Goal: Transaction & Acquisition: Purchase product/service

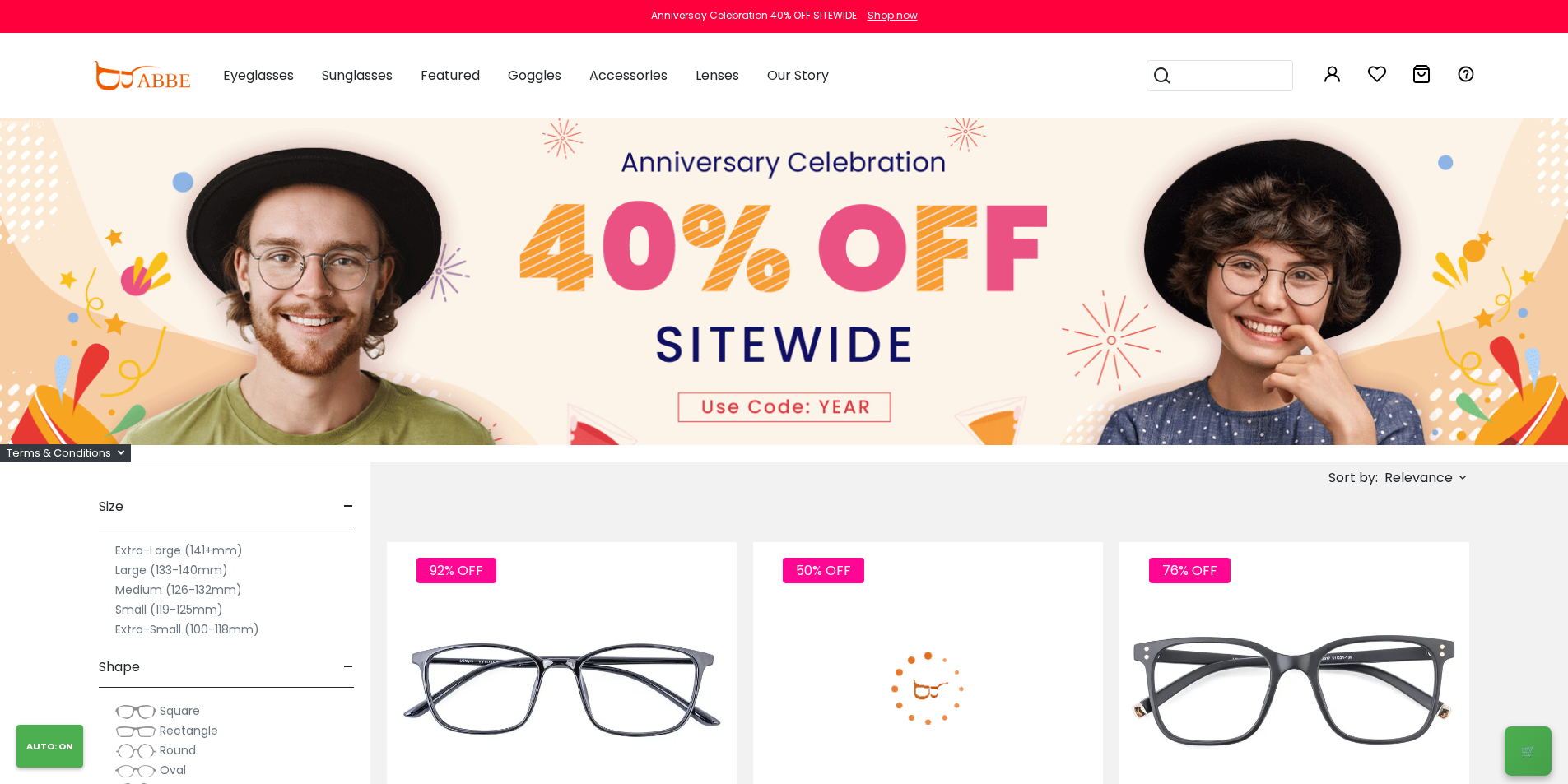
click at [858, 551] on div "50% OFF Laya Large $6.00" at bounding box center [928, 727] width 350 height 370
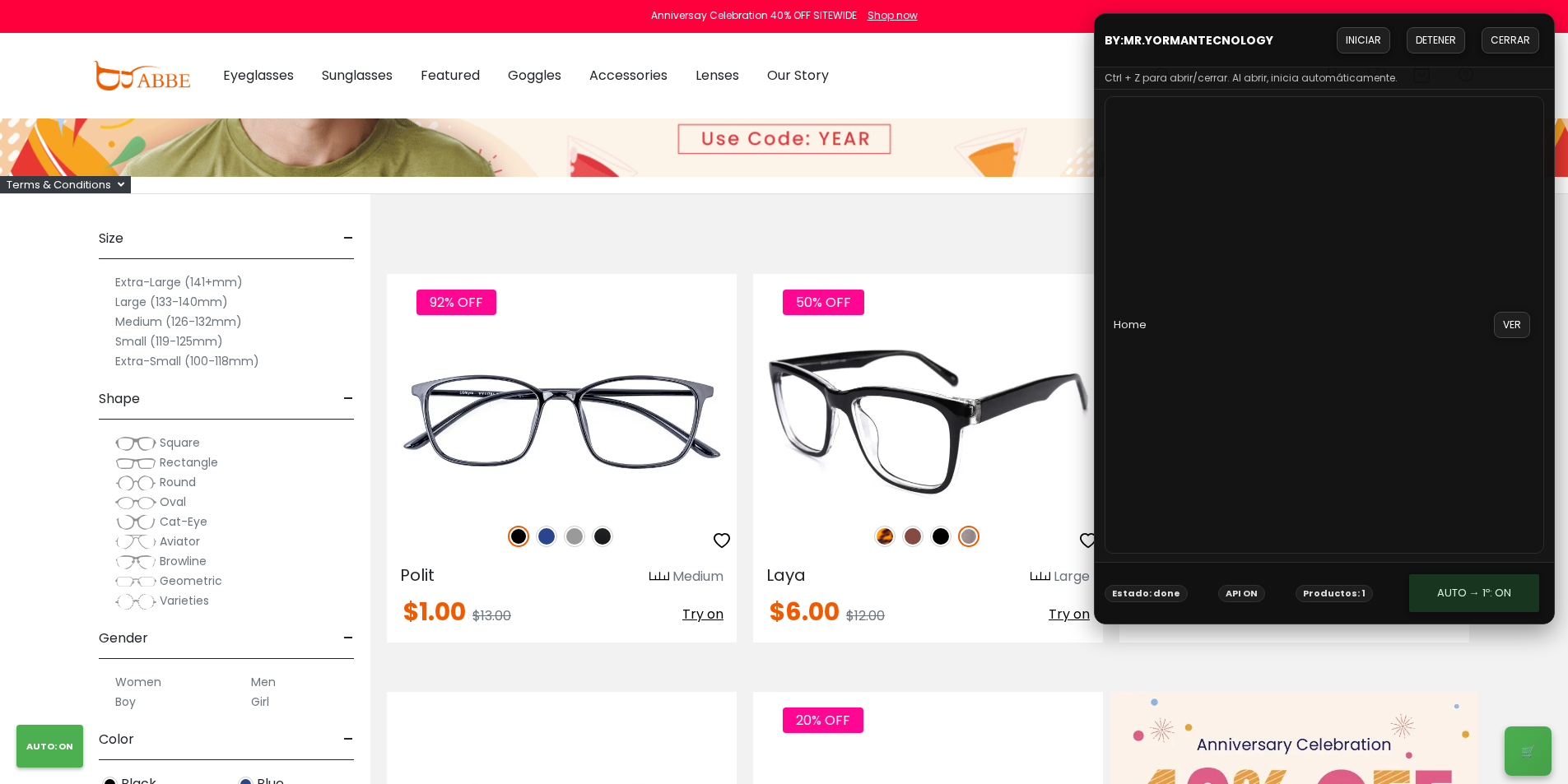
scroll to position [329, 0]
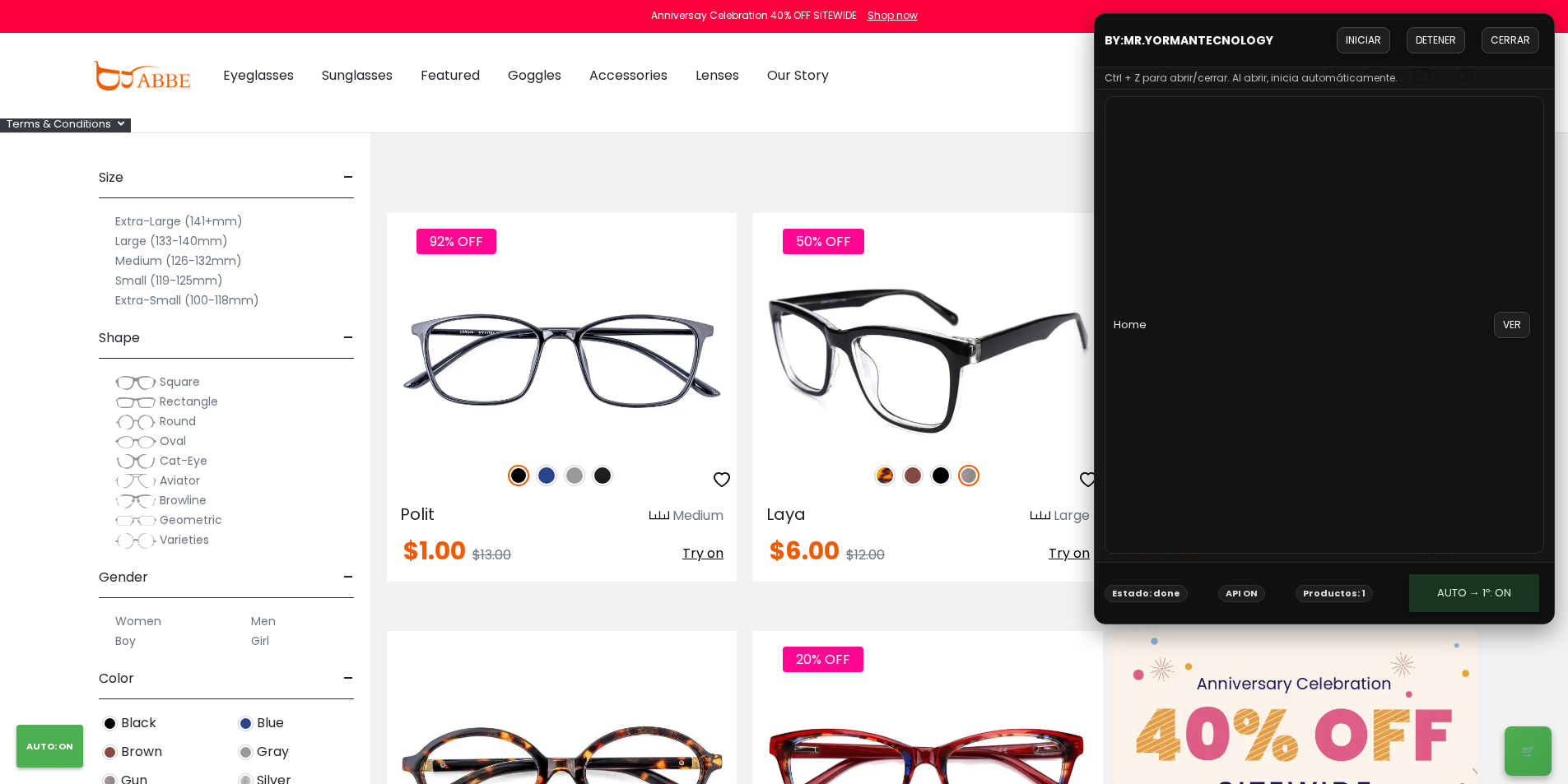
click at [941, 376] on img at bounding box center [928, 360] width 350 height 175
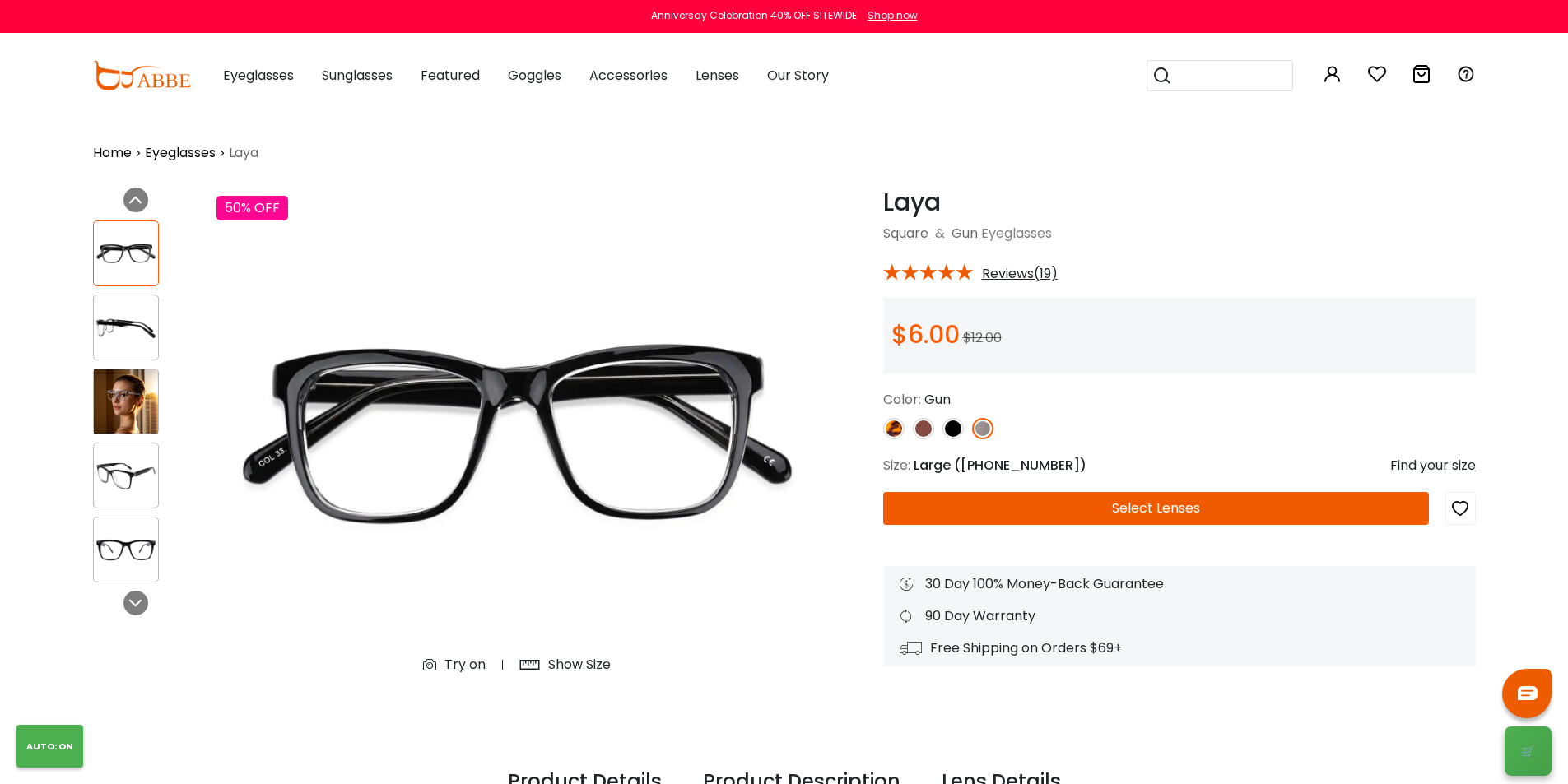
click at [1182, 504] on button "Select Lenses" at bounding box center [1156, 508] width 546 height 33
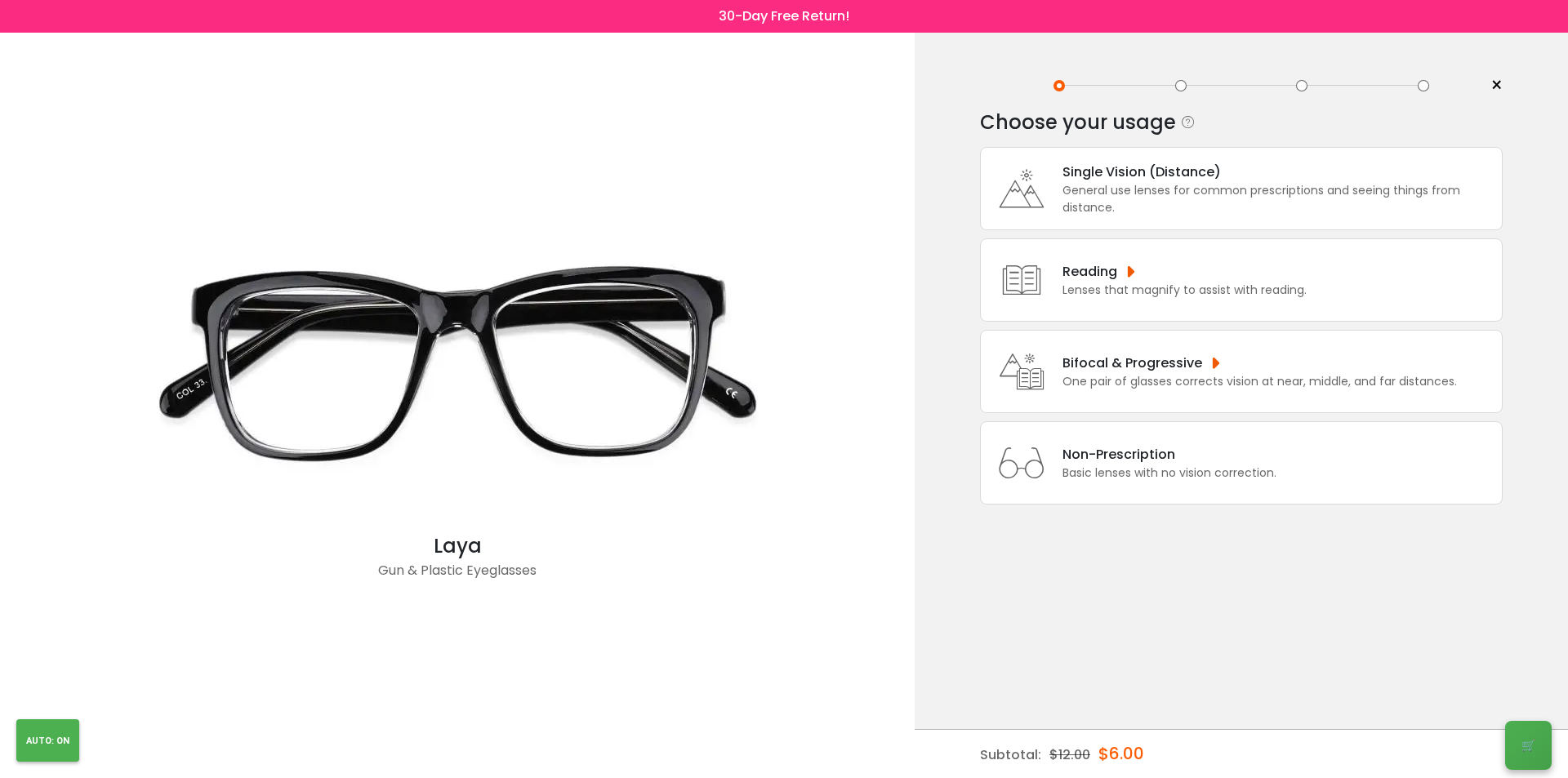
click at [1161, 465] on div "Basic lenses with no vision correction." at bounding box center [1169, 473] width 214 height 17
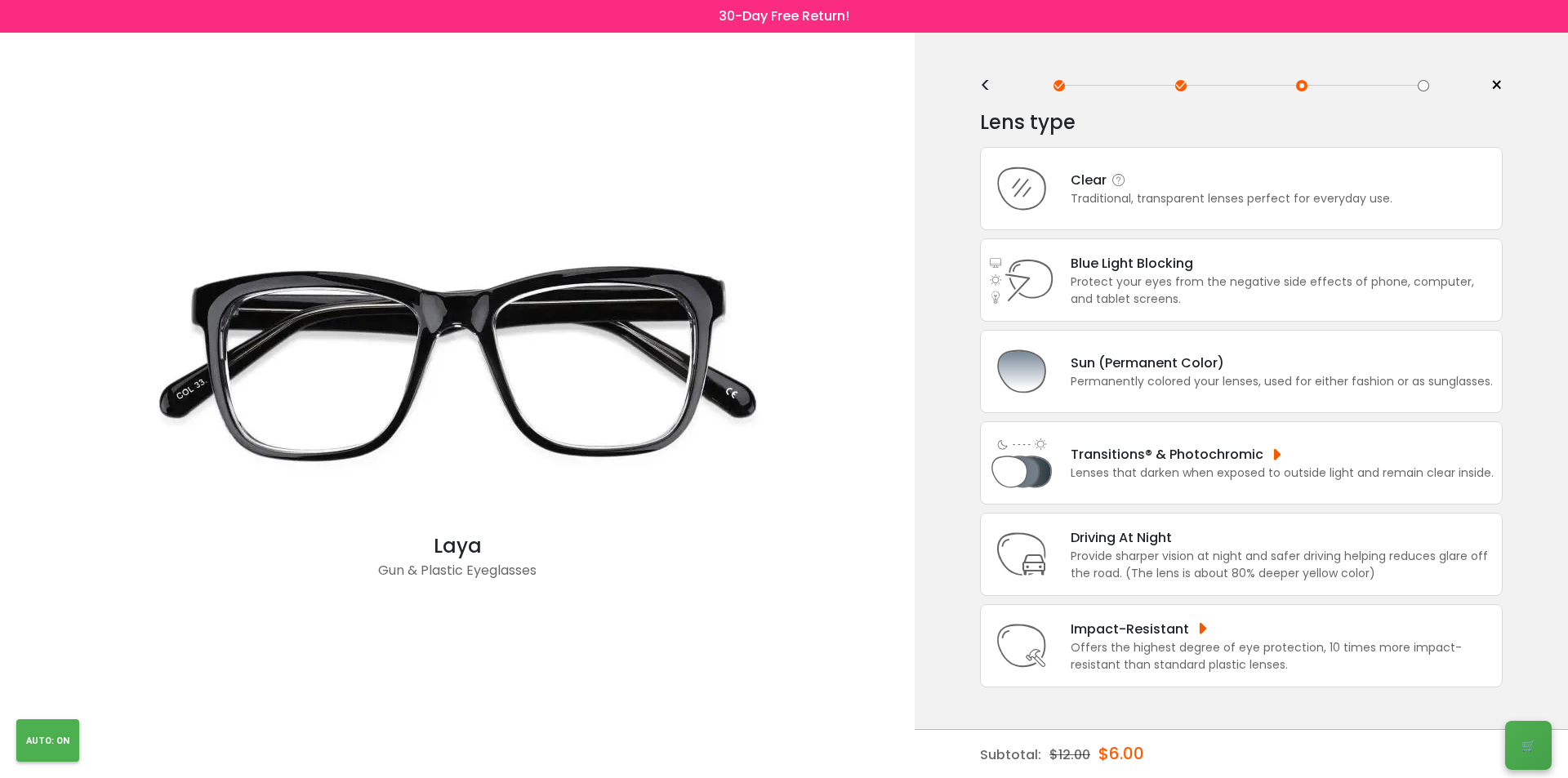
click at [1212, 196] on div "Traditional, transparent lenses perfect for everyday use." at bounding box center [1231, 199] width 322 height 17
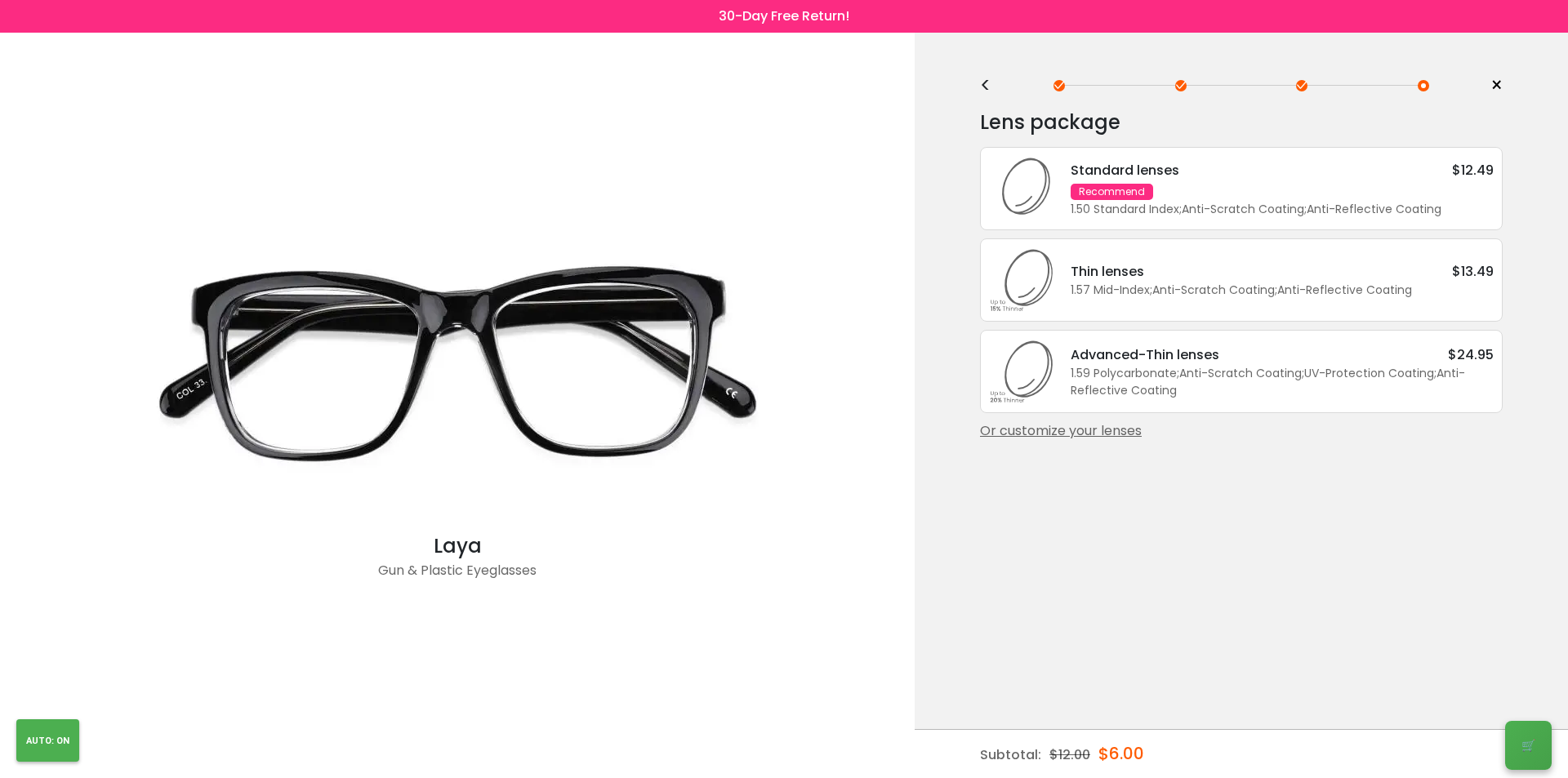
click at [1203, 190] on div "Standard lenses $12.49 Recommend 1.50 Standard Index ; Anti-Scratch Coating ; A…" at bounding box center [1274, 189] width 439 height 58
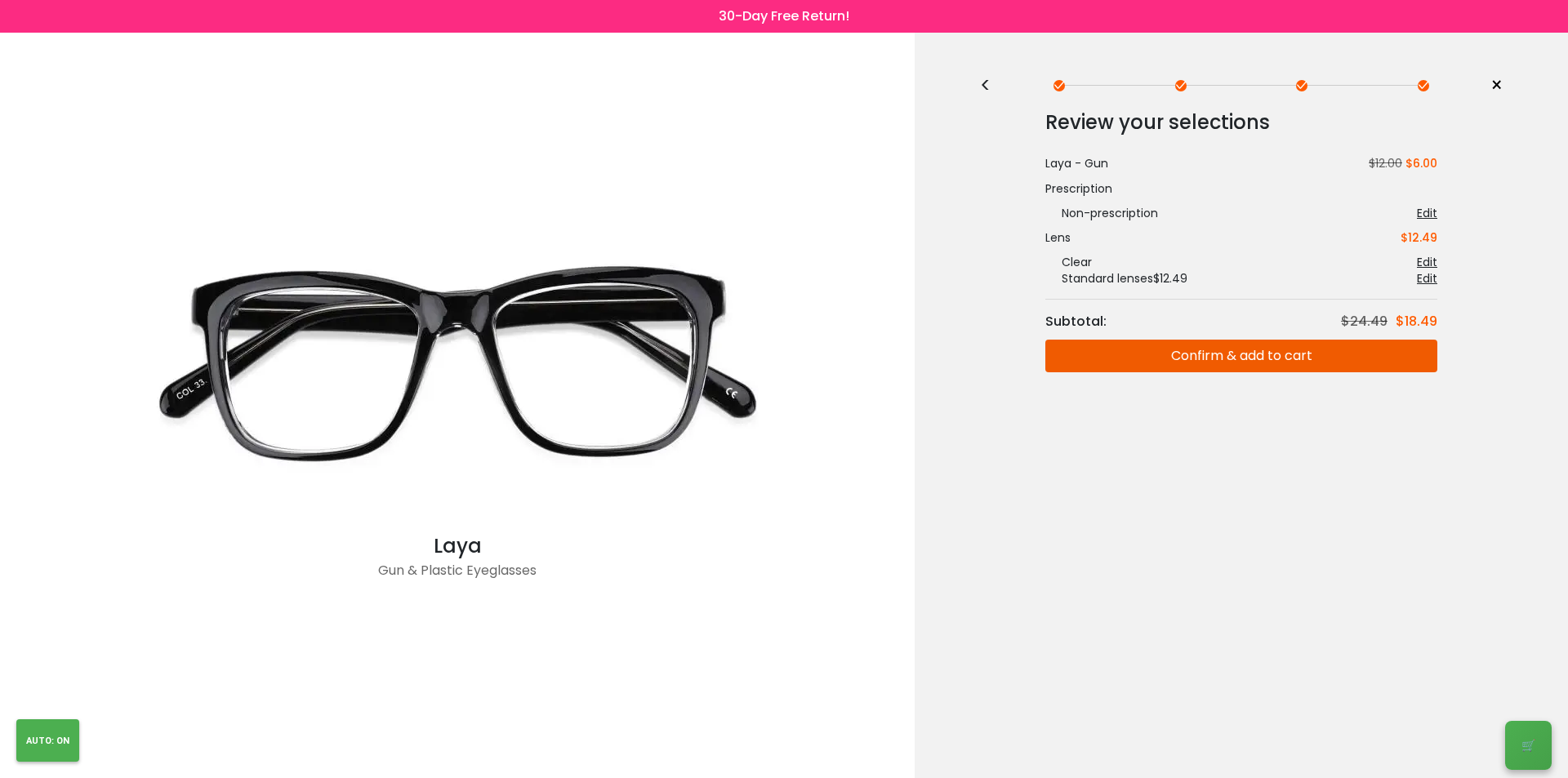
click at [1240, 361] on button "Confirm & add to cart" at bounding box center [1241, 355] width 392 height 32
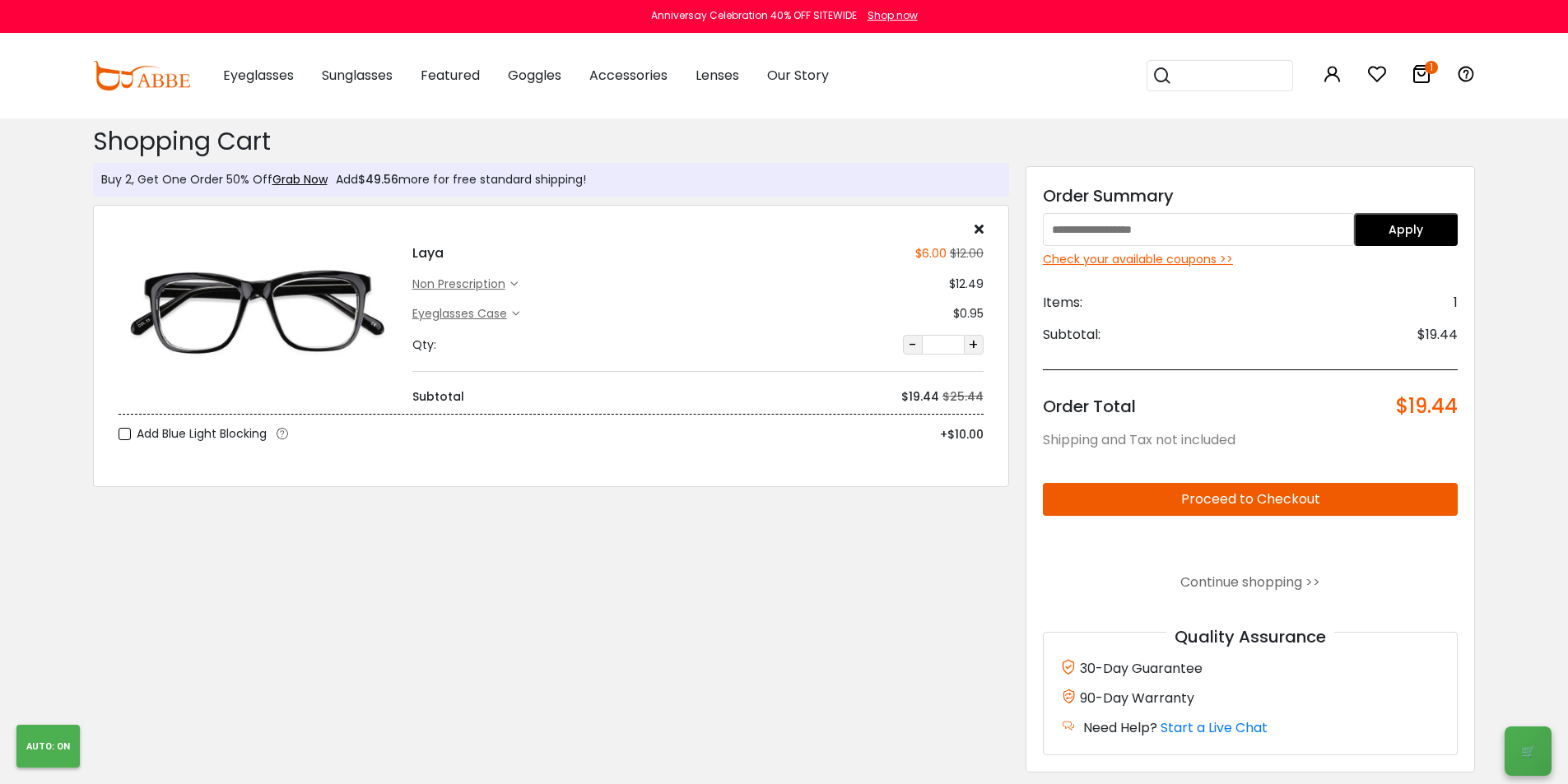
click at [1195, 236] on input "text" at bounding box center [1198, 229] width 311 height 33
type input "******"
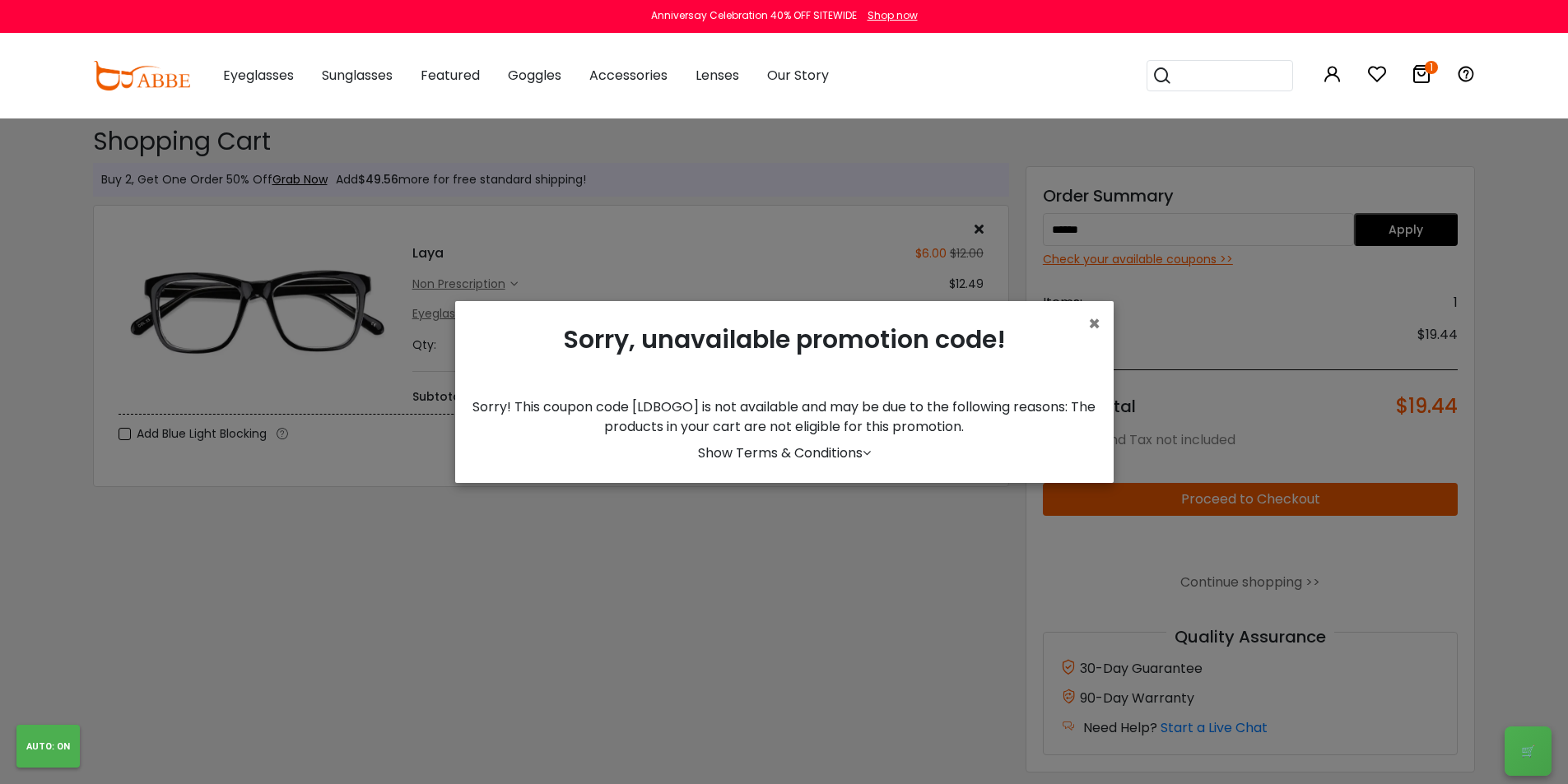
click at [375, 72] on div "Subscribe to our notifications for the latest news and updates. You can disable…" at bounding box center [784, 73] width 1568 height 147
click at [818, 102] on button "Later" at bounding box center [819, 106] width 75 height 41
